Goal: Task Accomplishment & Management: Use online tool/utility

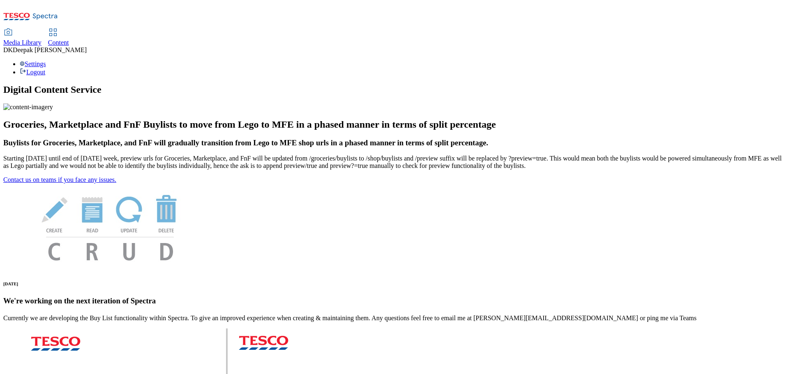
click at [69, 39] on span "Content" at bounding box center [58, 42] width 21 height 7
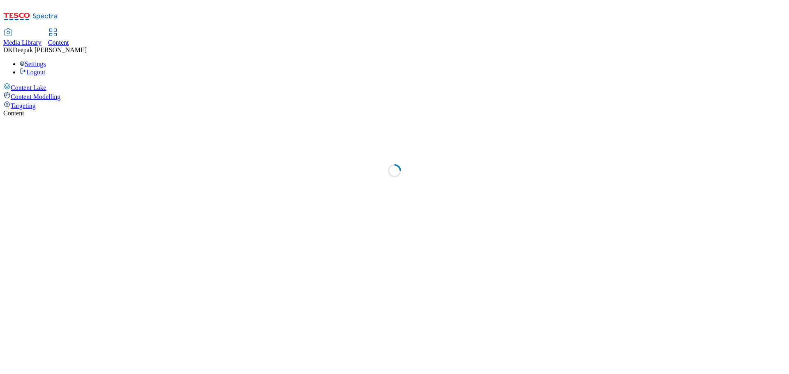
select select "ghs-uk"
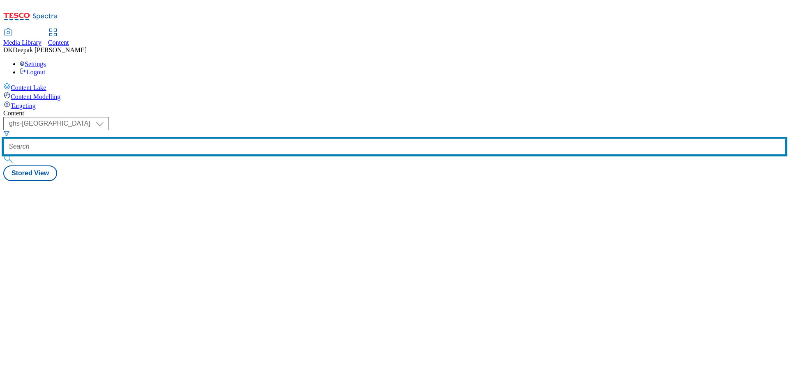
click at [198, 138] on input "text" at bounding box center [394, 146] width 782 height 16
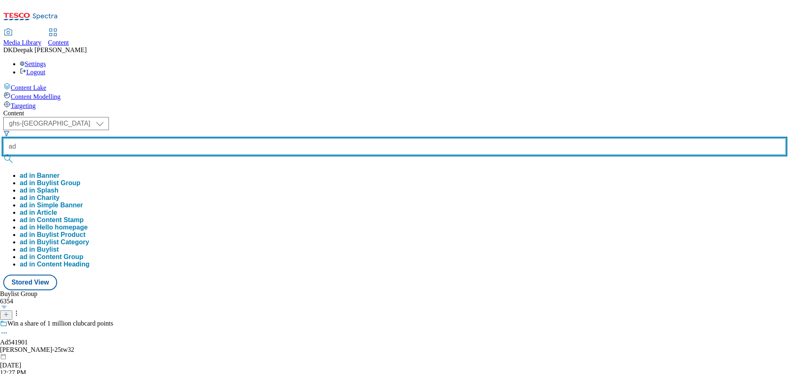
paste input "542238"
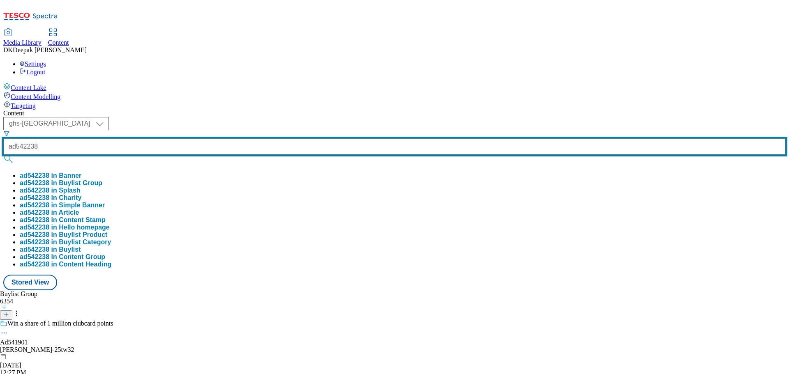
type input "ad542238"
click at [3, 155] on button "submit" at bounding box center [9, 159] width 12 height 8
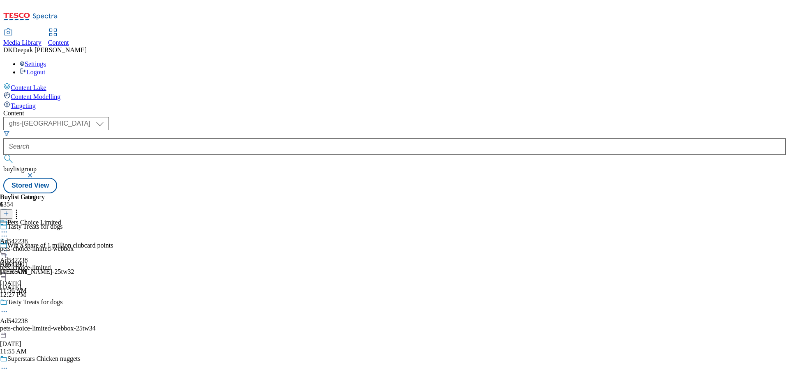
click at [8, 308] on icon at bounding box center [4, 312] width 8 height 8
click at [38, 324] on button "Edit" at bounding box center [27, 328] width 22 height 9
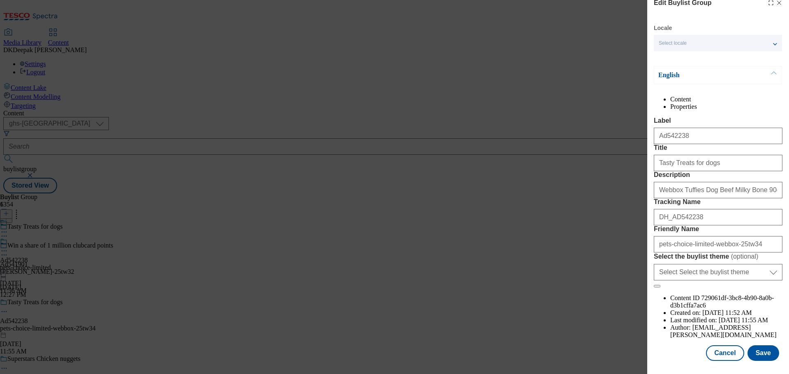
scroll to position [41, 0]
click at [719, 348] on button "Cancel" at bounding box center [725, 353] width 38 height 16
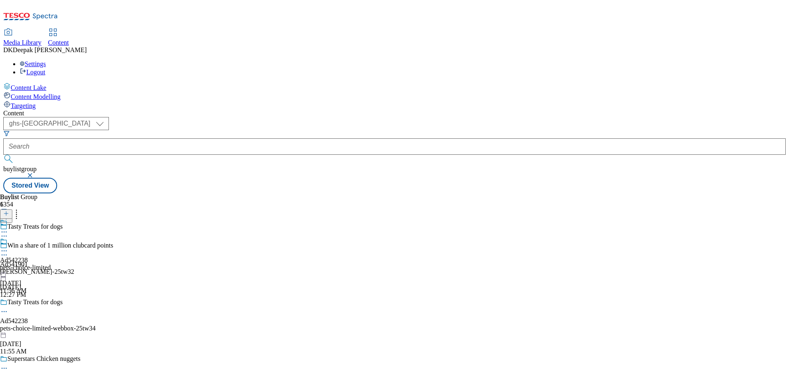
scroll to position [9, 0]
click at [51, 238] on div "Ad542238 pets-choice-limited Sep 25, 2025 11:56 AM" at bounding box center [25, 266] width 51 height 57
click at [7, 251] on circle at bounding box center [6, 251] width 1 height 1
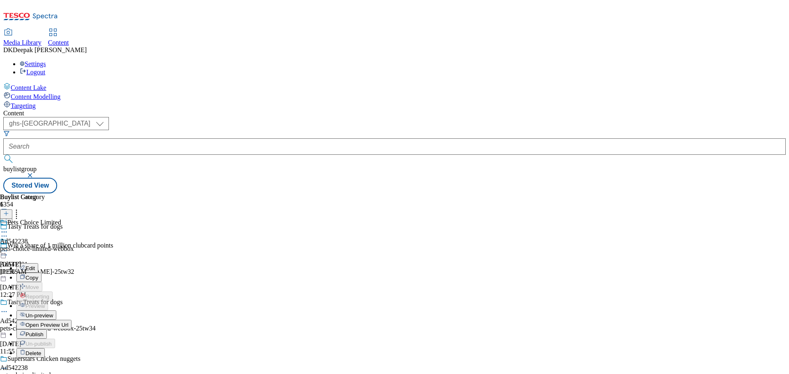
click at [38, 265] on div "Edit" at bounding box center [27, 268] width 22 height 7
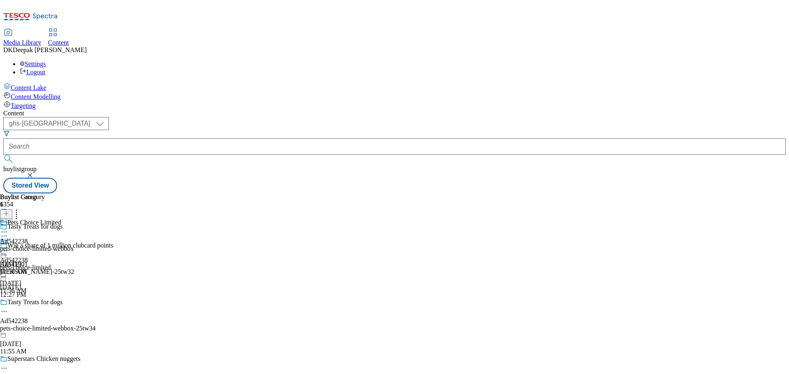
click at [8, 247] on icon at bounding box center [4, 251] width 8 height 8
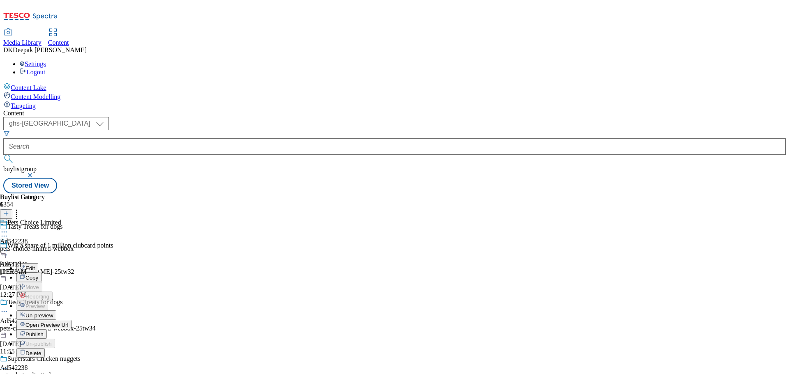
click at [38, 263] on button "Edit" at bounding box center [27, 267] width 22 height 9
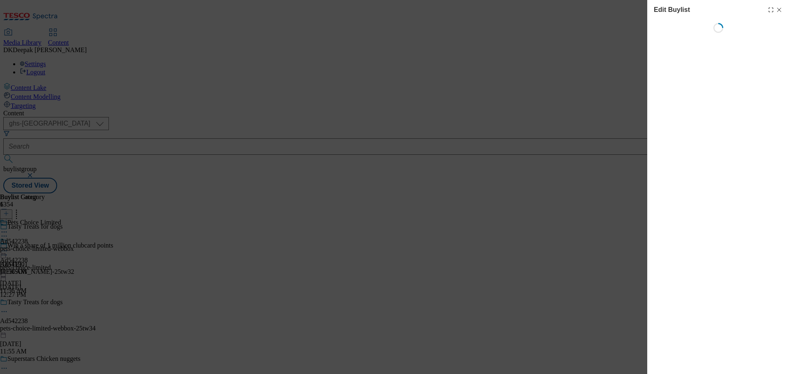
select select "tactical"
select select "supplier funded short term 1-3 weeks"
select select "dunnhumby"
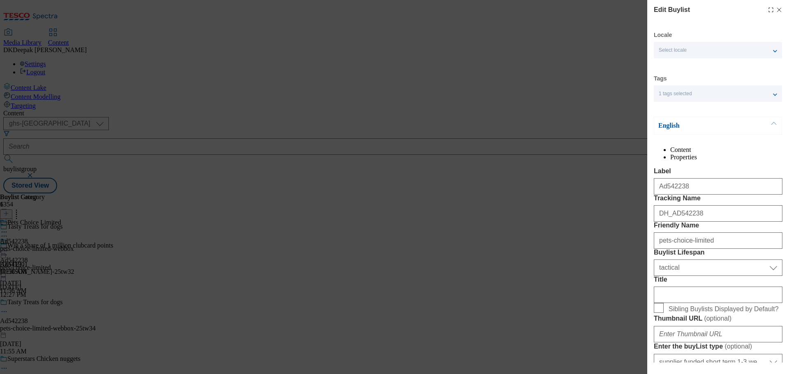
select select "Banner"
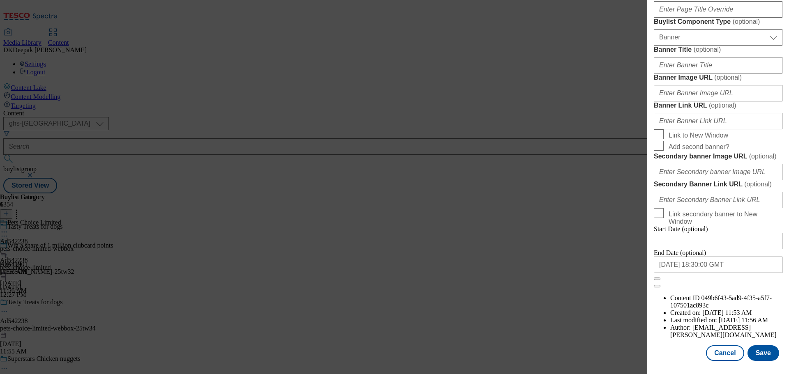
scroll to position [864, 0]
click at [727, 354] on button "Cancel" at bounding box center [725, 353] width 38 height 16
select select "tactical"
select select "supplier funded short term 1-3 weeks"
select select "dunnhumby"
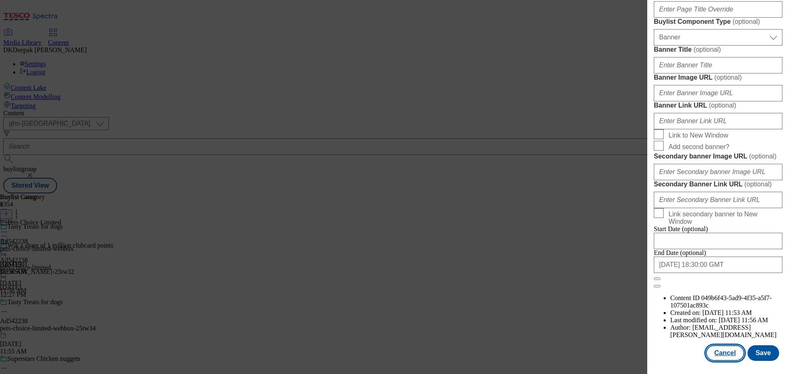
select select "Banner"
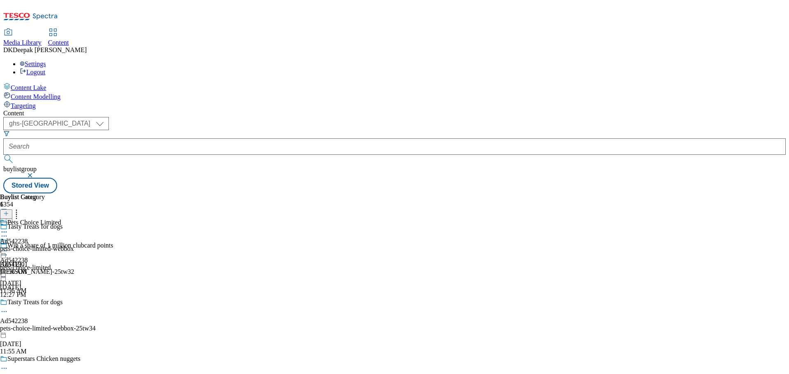
scroll to position [680, 0]
click at [74, 219] on div "Pets Choice Limited Ad542238 pets-choice-limited-webbox Sep 25, 2025 11:56 AM" at bounding box center [37, 247] width 74 height 57
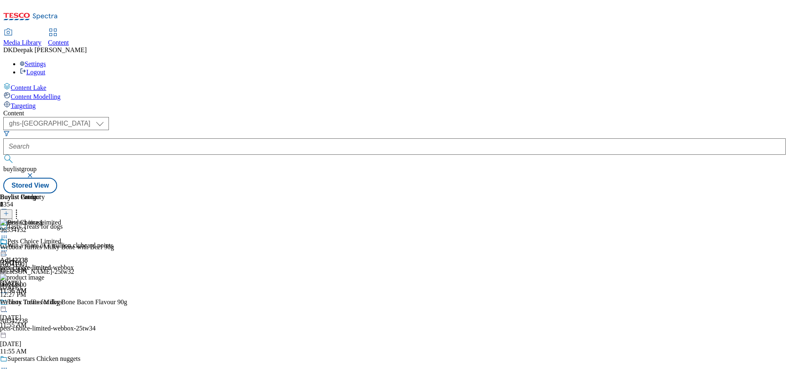
click at [74, 238] on div "Pets Choice Limited Ad542238 pets-choice-limited-webbox Sep 25, 2025 11:56 AM" at bounding box center [37, 266] width 74 height 57
click at [8, 247] on icon at bounding box center [4, 251] width 8 height 8
click at [38, 263] on button "Edit" at bounding box center [27, 267] width 22 height 9
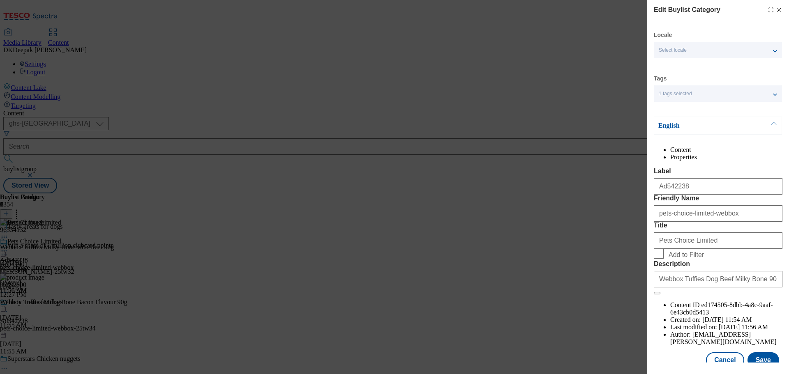
scroll to position [30, 0]
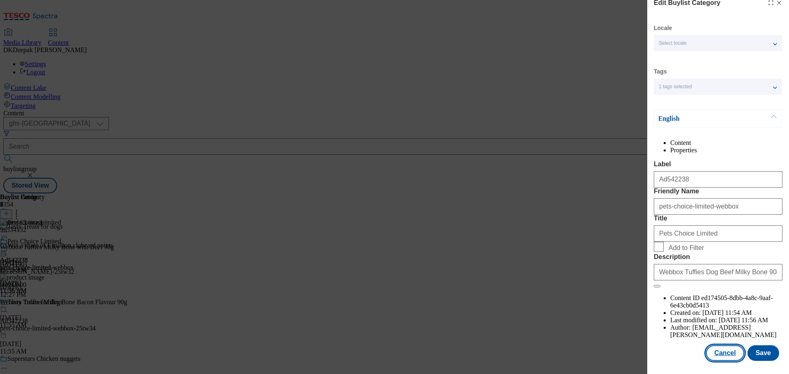
click at [721, 349] on button "Cancel" at bounding box center [725, 353] width 38 height 16
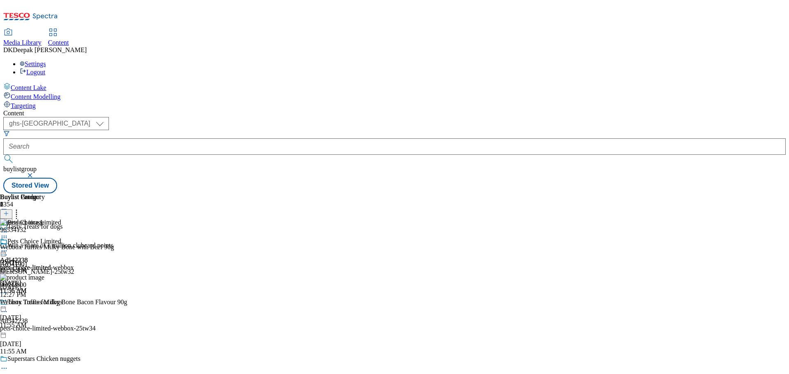
click at [8, 247] on icon at bounding box center [4, 251] width 8 height 8
click at [68, 322] on span "Open Preview Url" at bounding box center [46, 325] width 43 height 6
